Goal: Information Seeking & Learning: Find specific fact

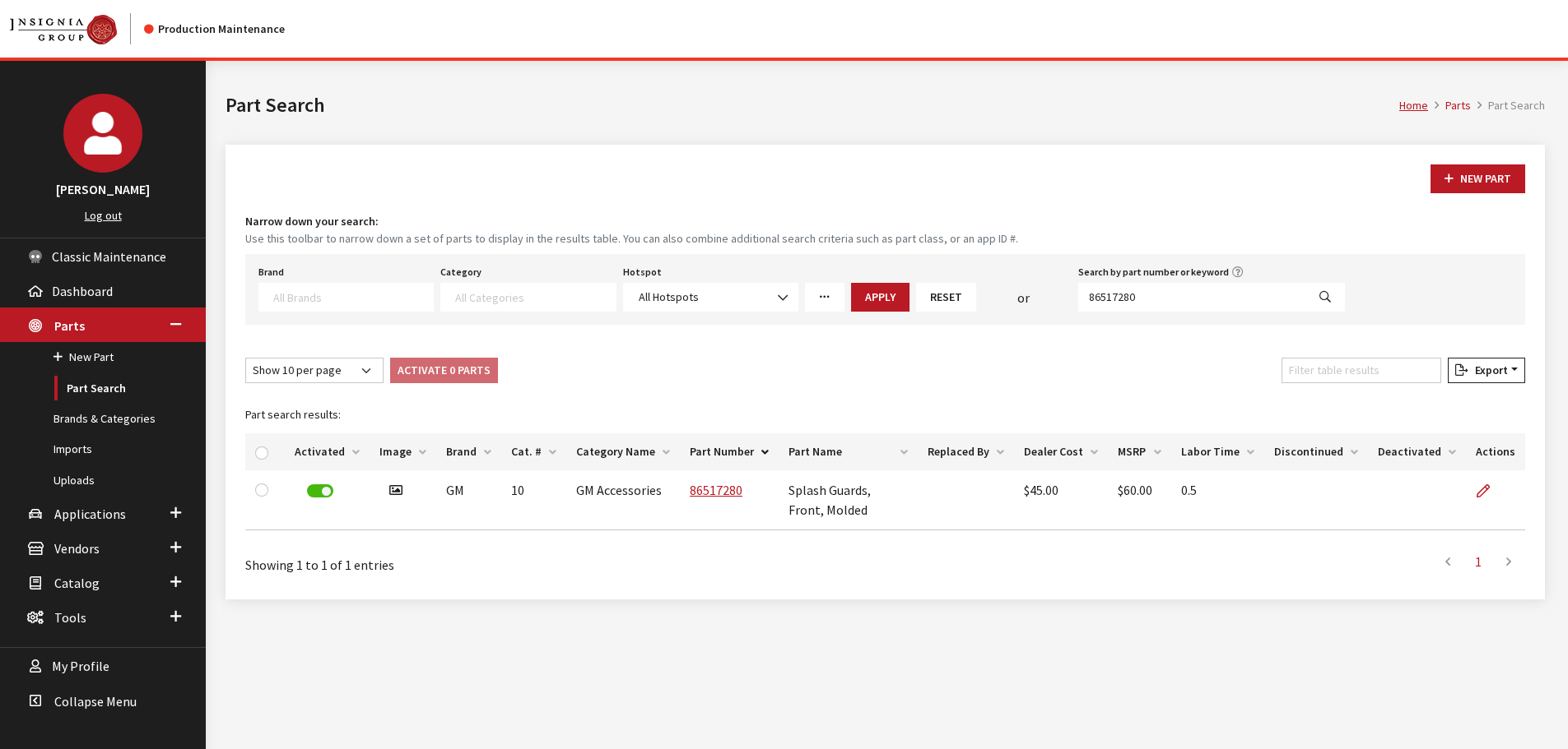
select select
click at [942, 199] on div "New Part Narrow down your search: Use this toolbar to narrow down a set of part…" at bounding box center [884, 372] width 1319 height 454
click at [556, 252] on div "Narrow down your search: Use this toolbar to narrow down a set of parts to disp…" at bounding box center [885, 269] width 1279 height 112
click at [73, 511] on span "Applications" at bounding box center [90, 513] width 71 height 16
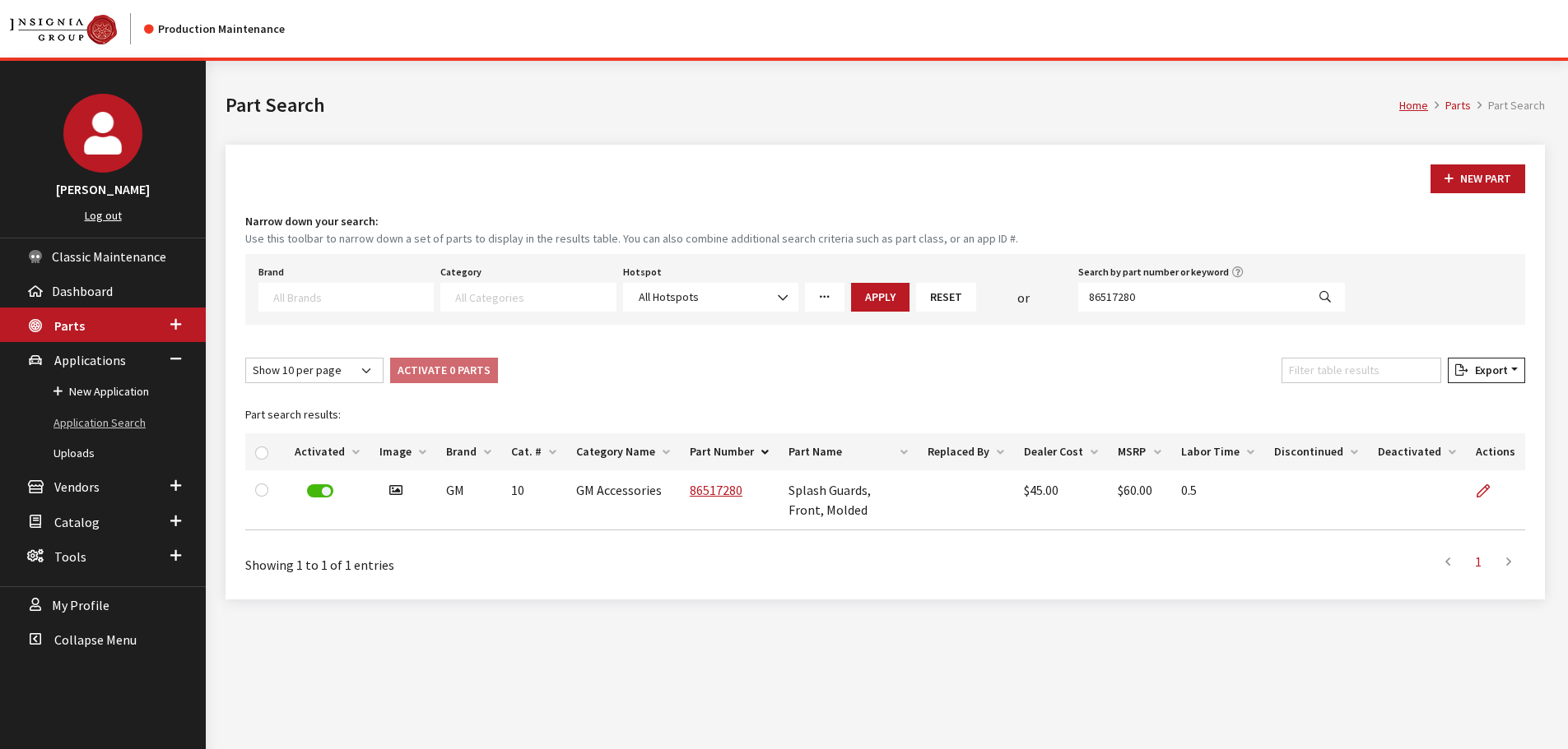
click at [88, 425] on link "Application Search" at bounding box center [103, 424] width 206 height 31
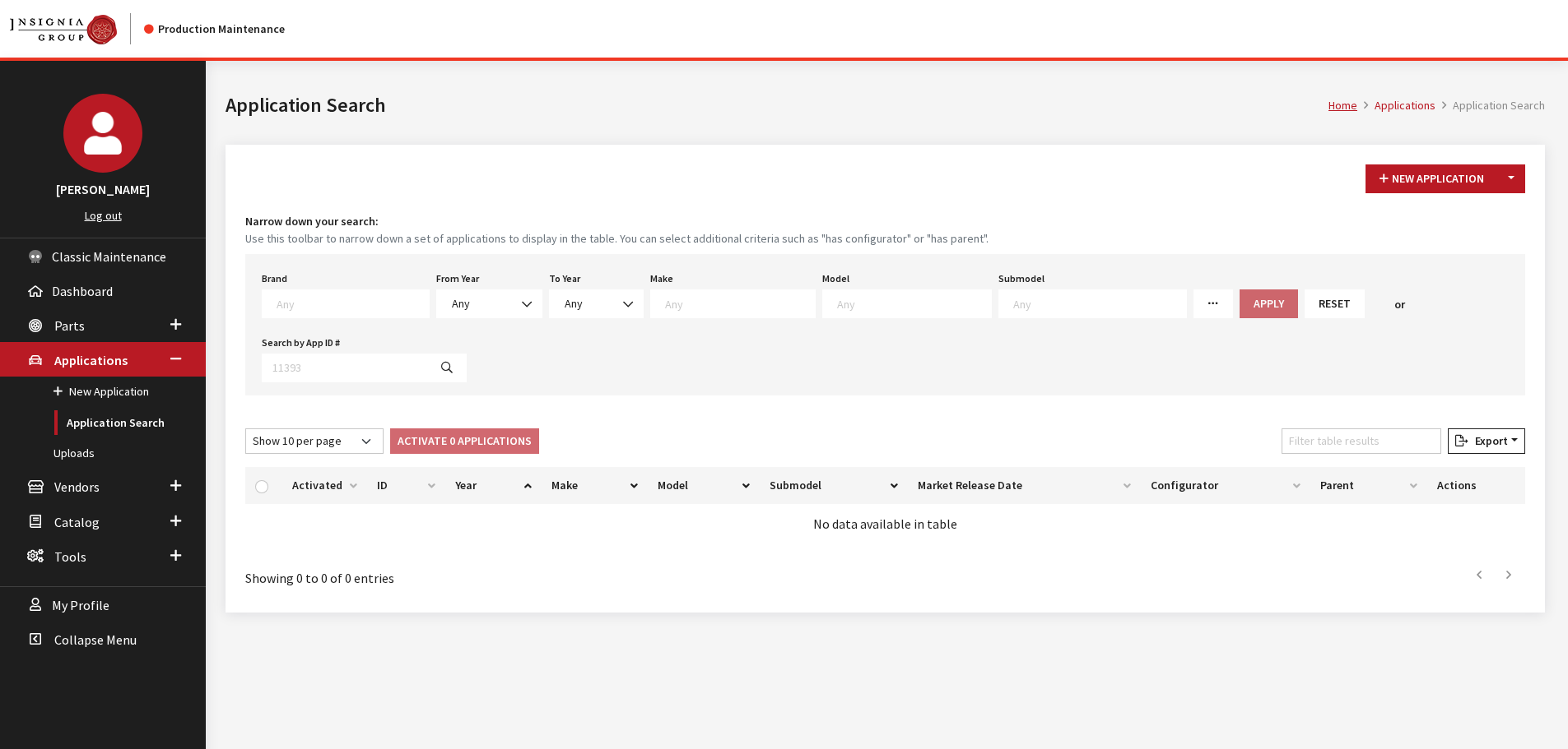
click at [1512, 184] on button "Toggle Dropdown" at bounding box center [1510, 179] width 28 height 29
click at [1127, 200] on div "New Application Toggle Dropdown New From Existing... Narrow down your search: U…" at bounding box center [884, 378] width 1319 height 468
click at [907, 207] on div "New Application Toggle Dropdown New From Existing... Narrow down your search: U…" at bounding box center [884, 378] width 1319 height 468
click at [85, 327] on link "Parts" at bounding box center [103, 325] width 206 height 35
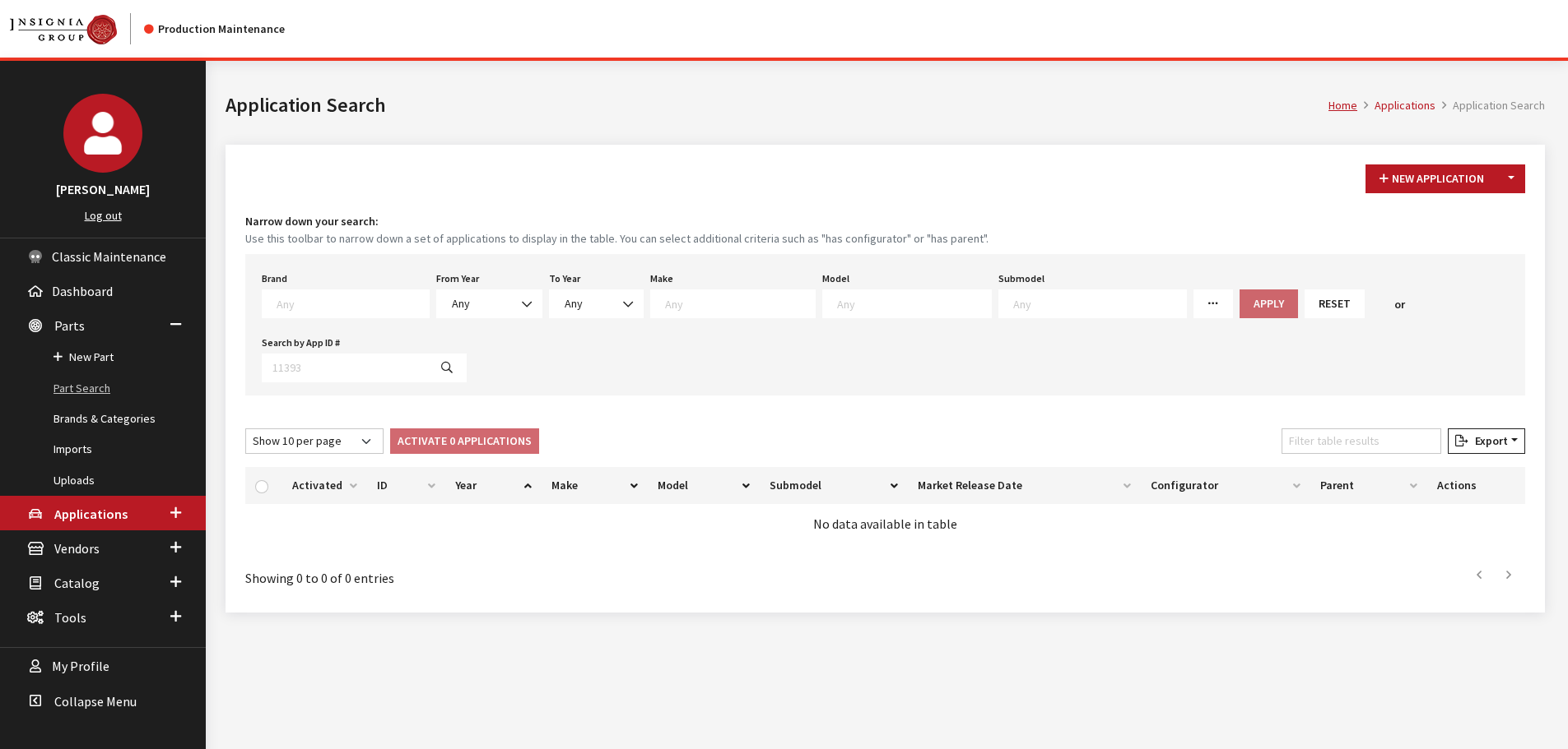
click at [94, 398] on link "Part Search" at bounding box center [103, 389] width 206 height 31
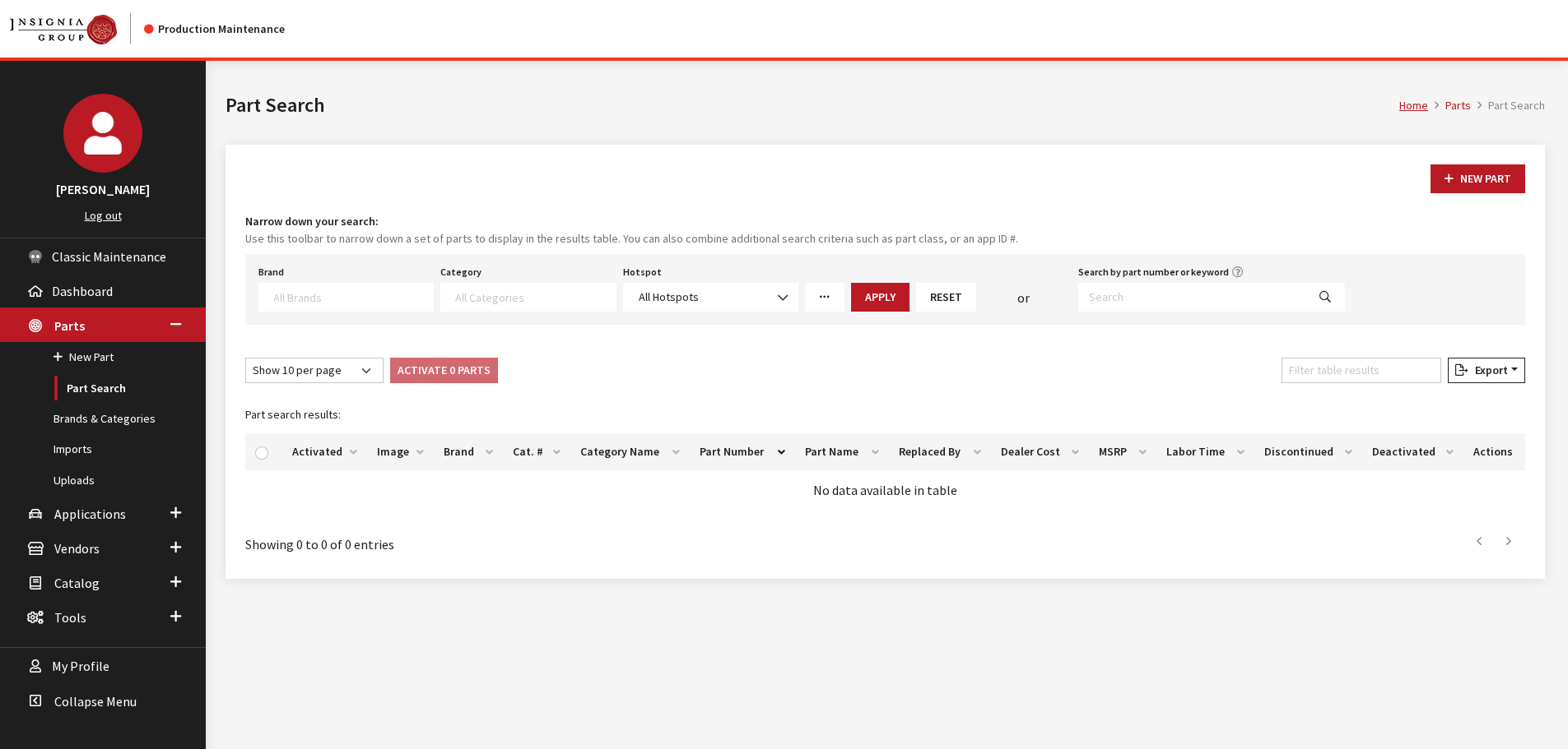
select select
click at [1179, 291] on input "Search by part number or keyword" at bounding box center [1191, 297] width 228 height 29
type input "86517280"
select select
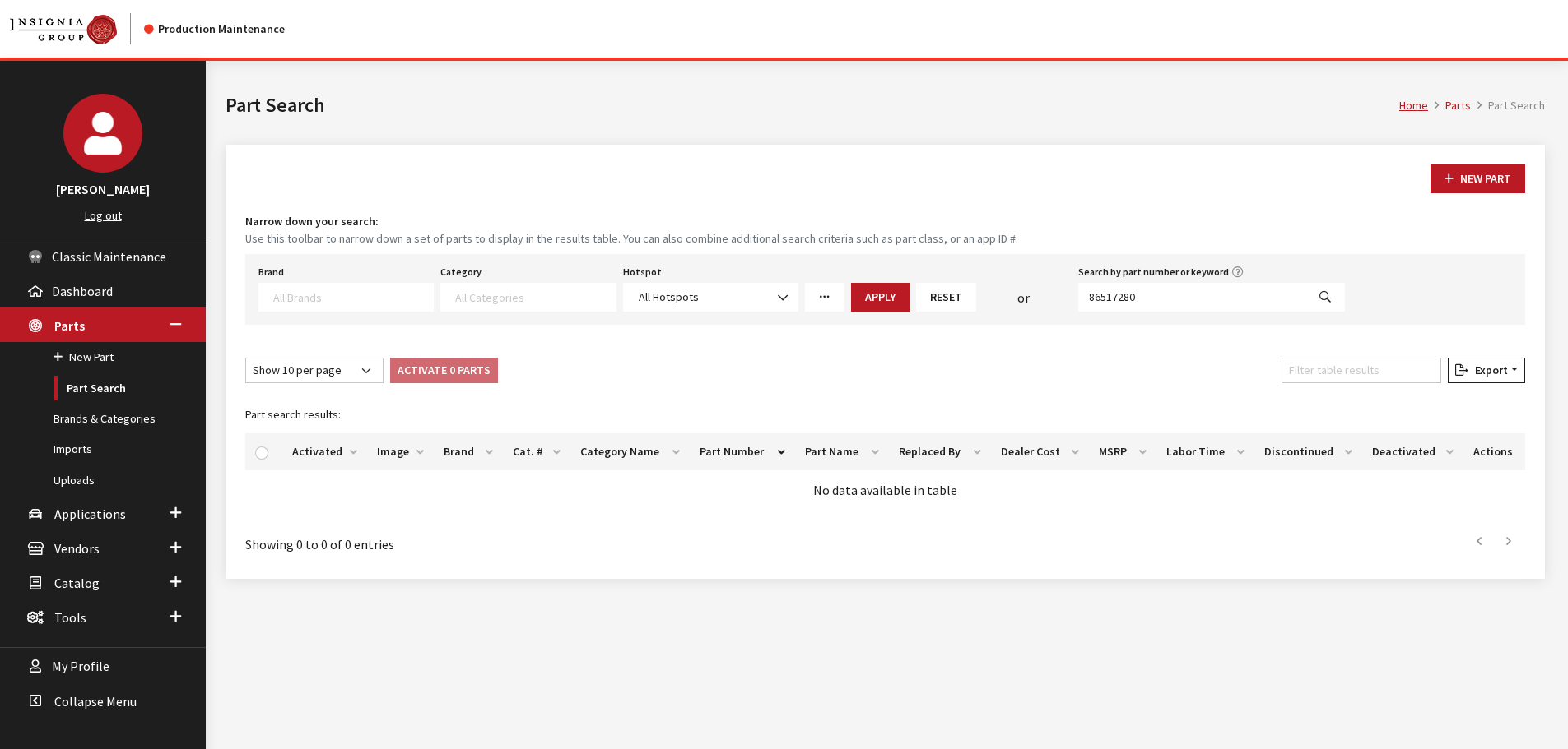
select select
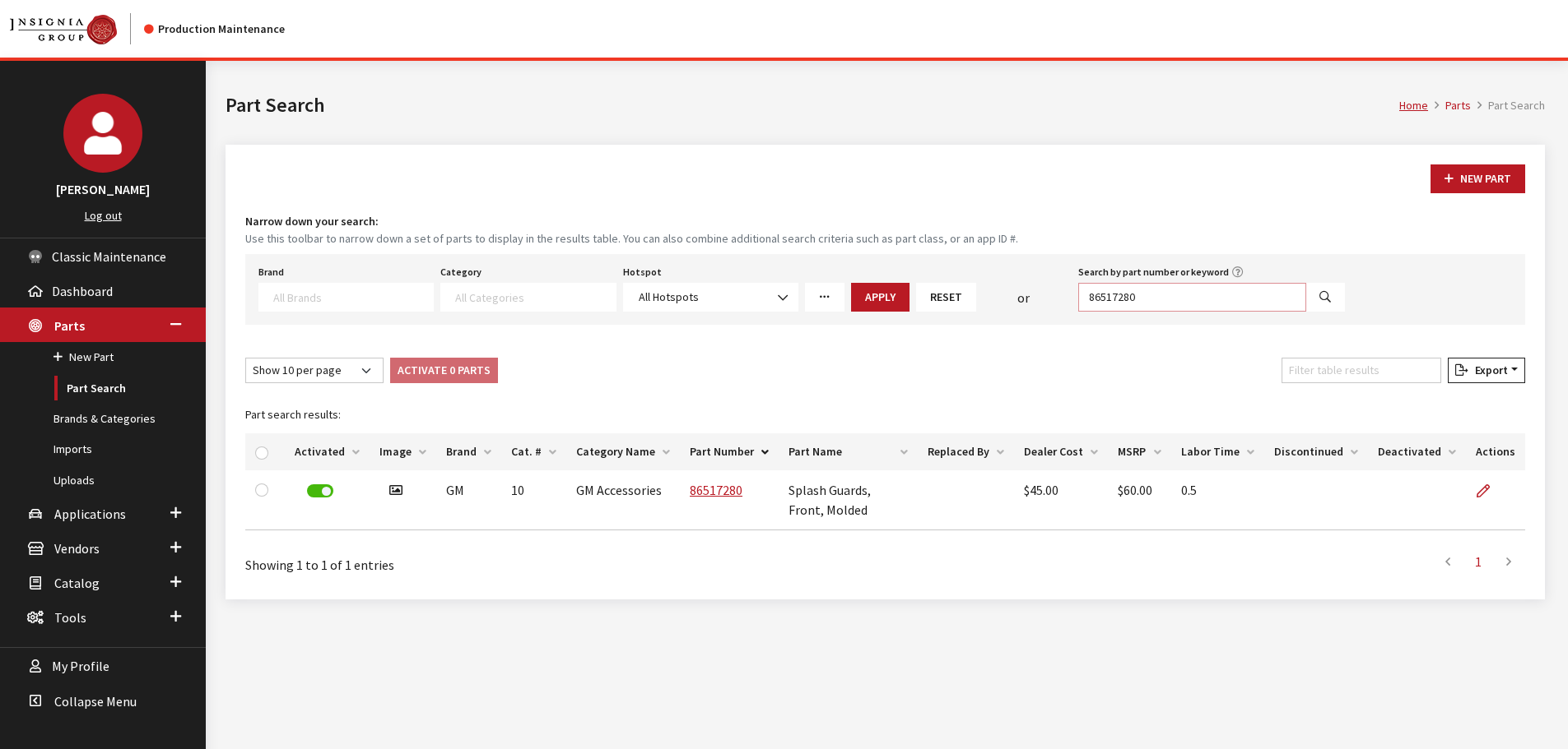
click at [1122, 297] on input "86517280" at bounding box center [1191, 297] width 228 height 29
